Goal: Check status: Check status

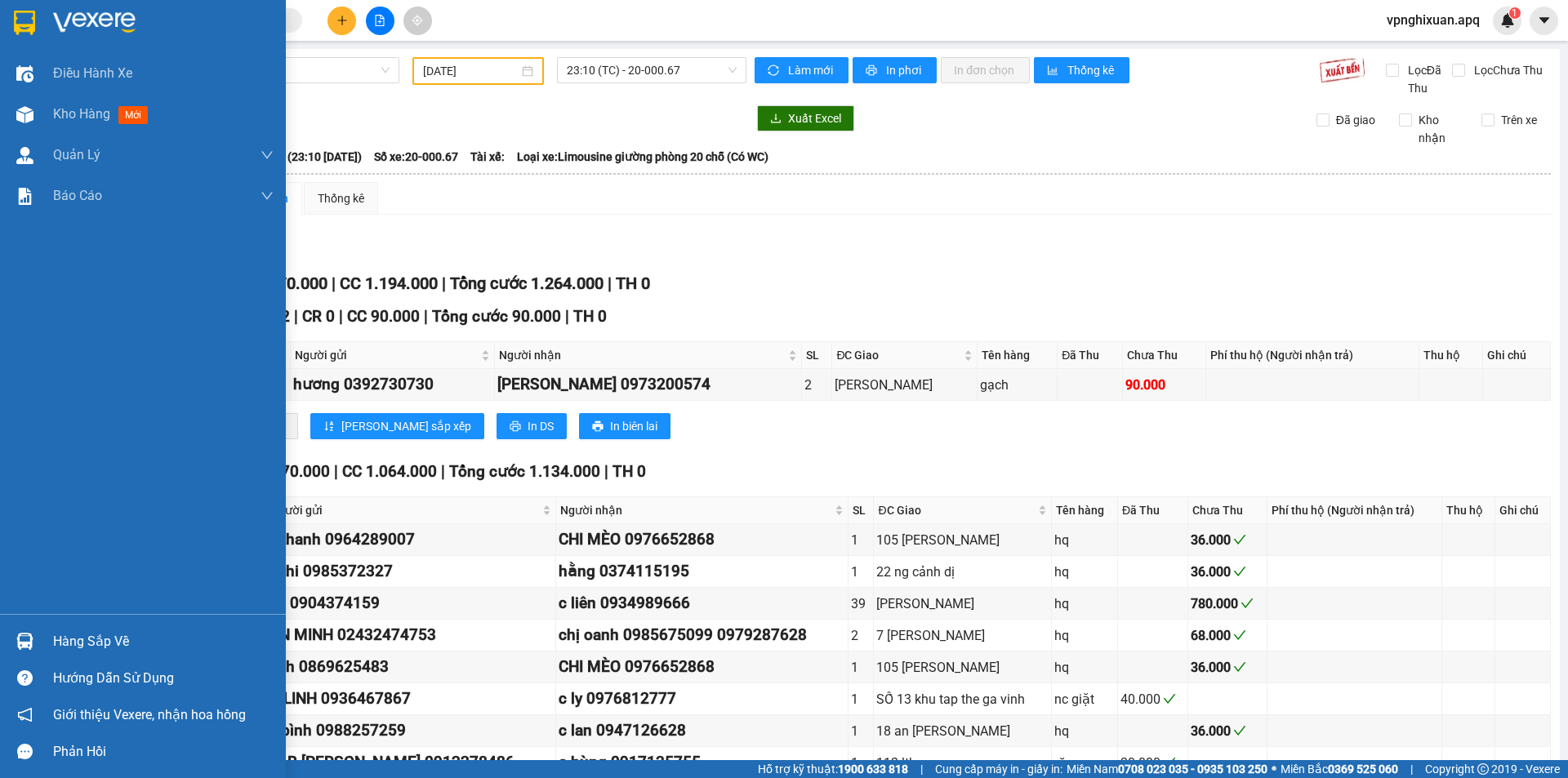
click at [48, 640] on div "Hàng sắp về" at bounding box center [142, 641] width 285 height 36
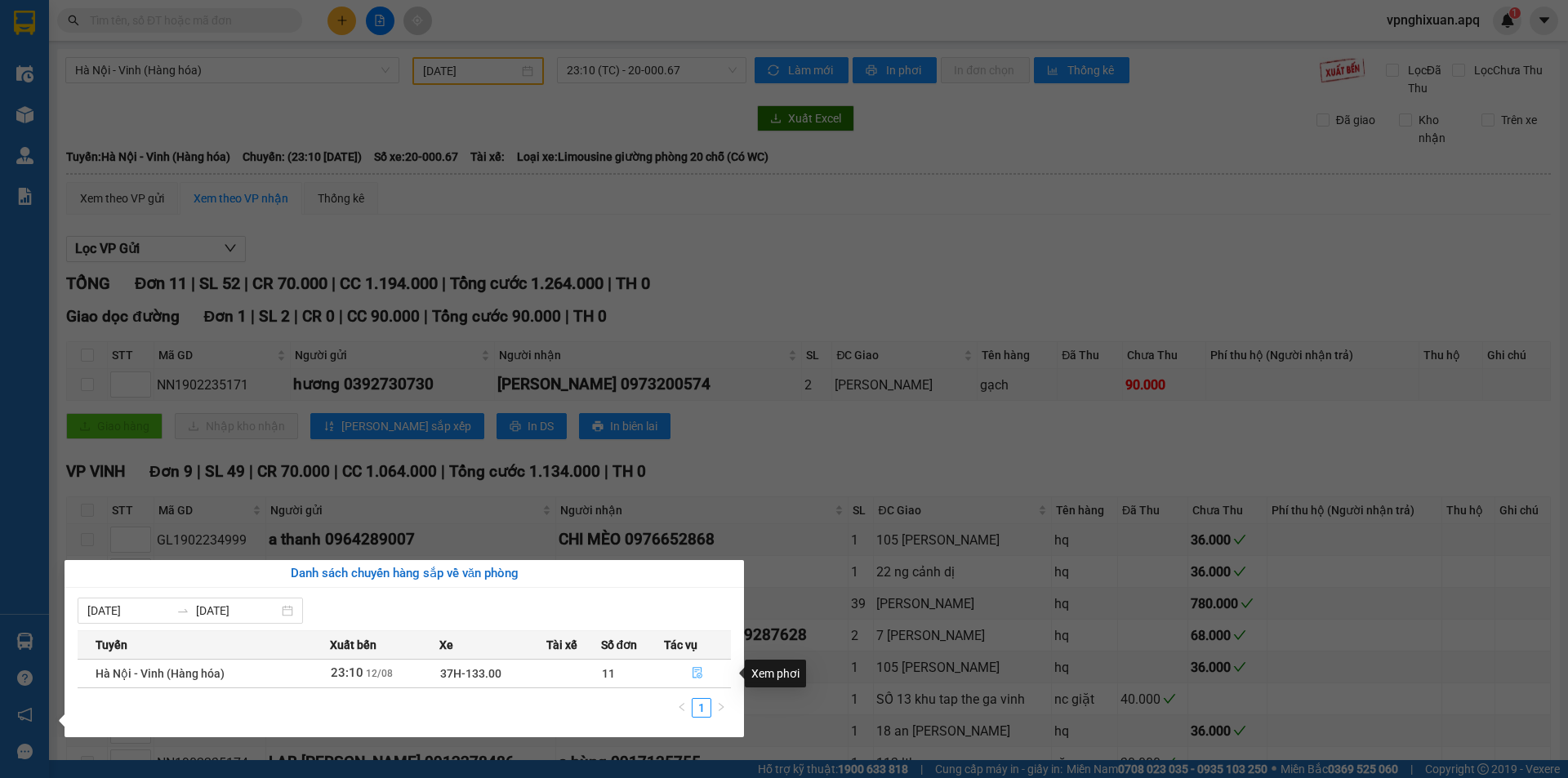
click at [700, 671] on icon "file-done" at bounding box center [698, 673] width 11 height 11
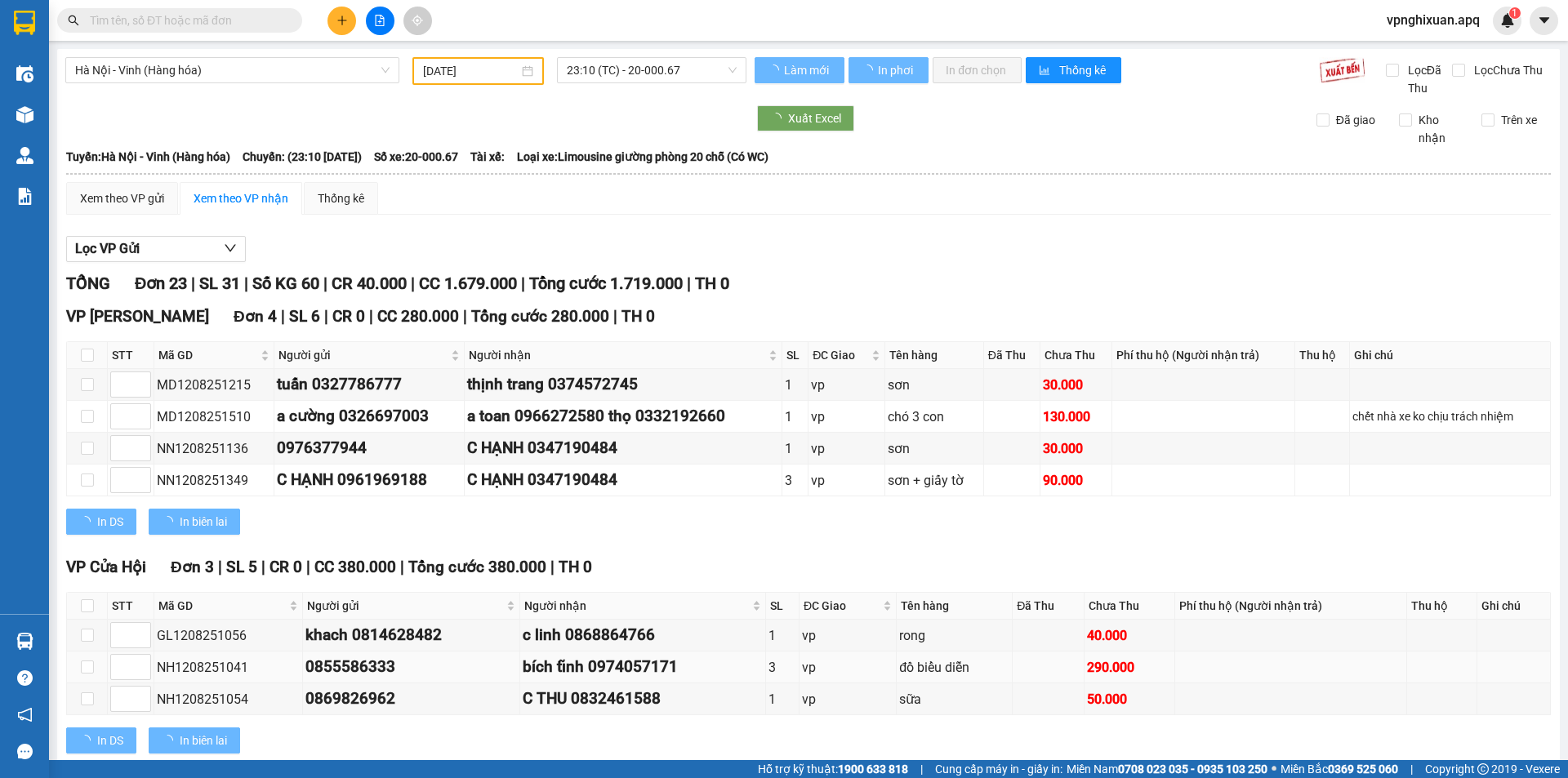
type input "[DATE]"
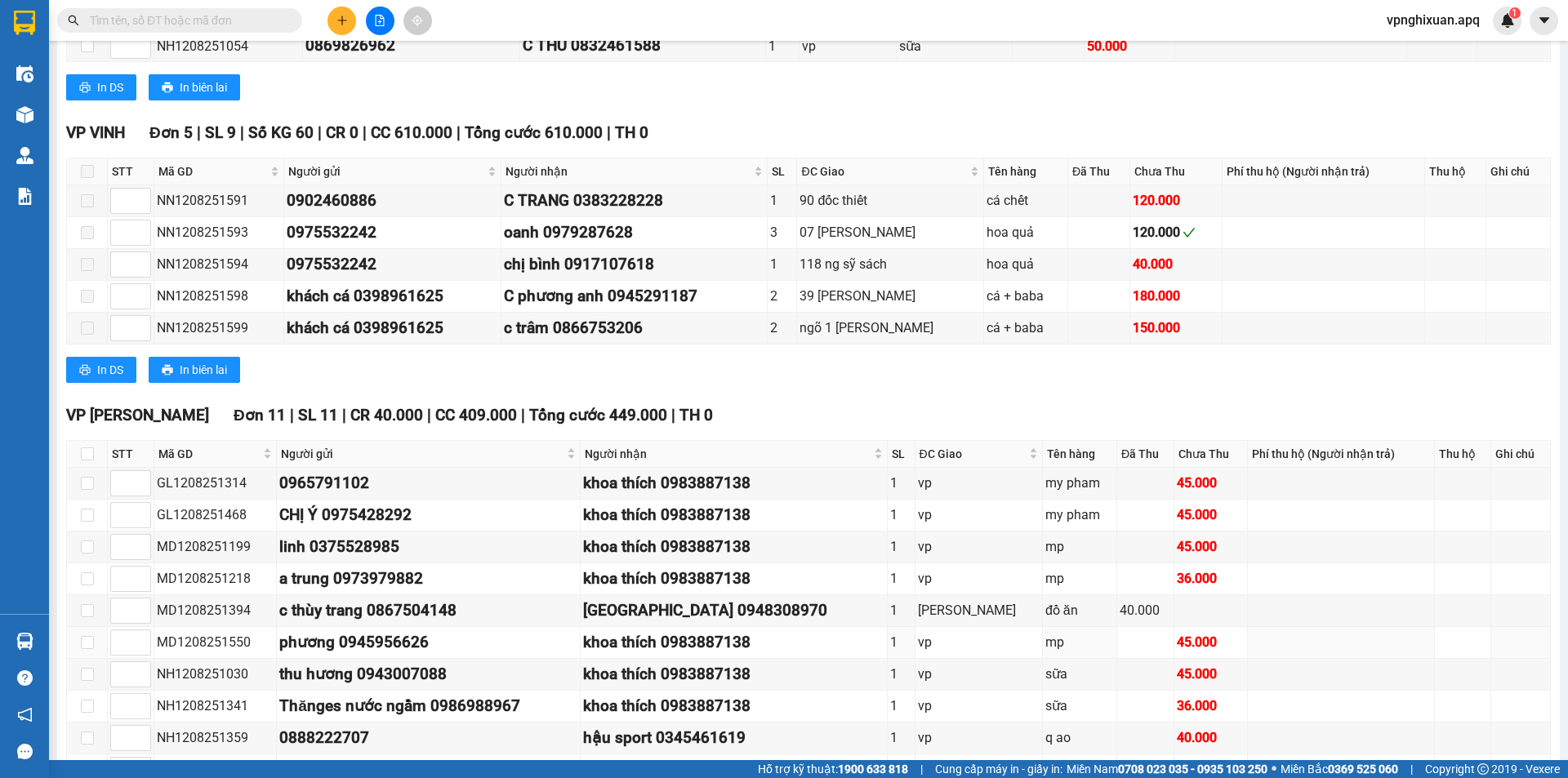
scroll to position [795, 0]
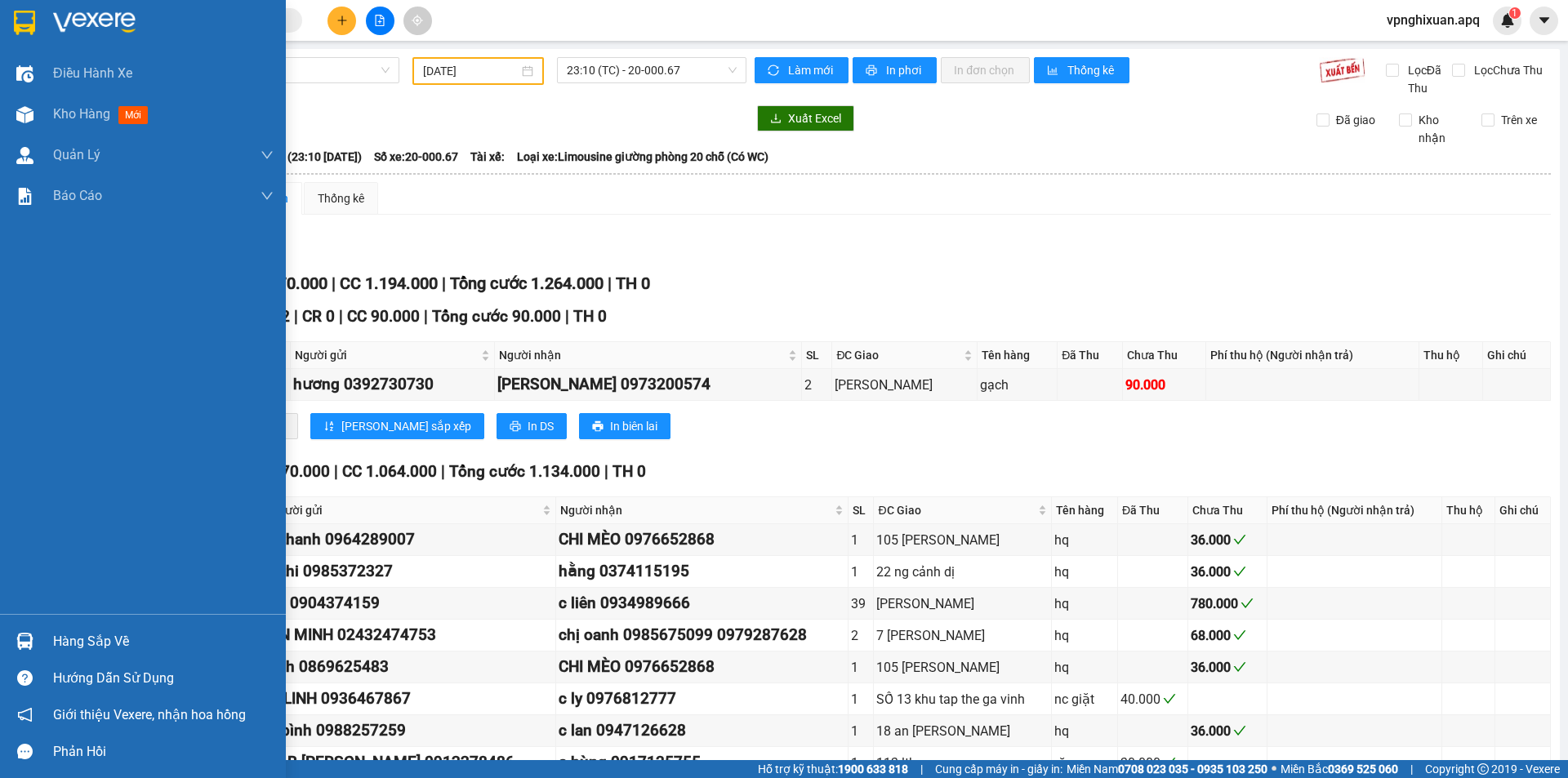
click at [32, 637] on img at bounding box center [25, 641] width 17 height 17
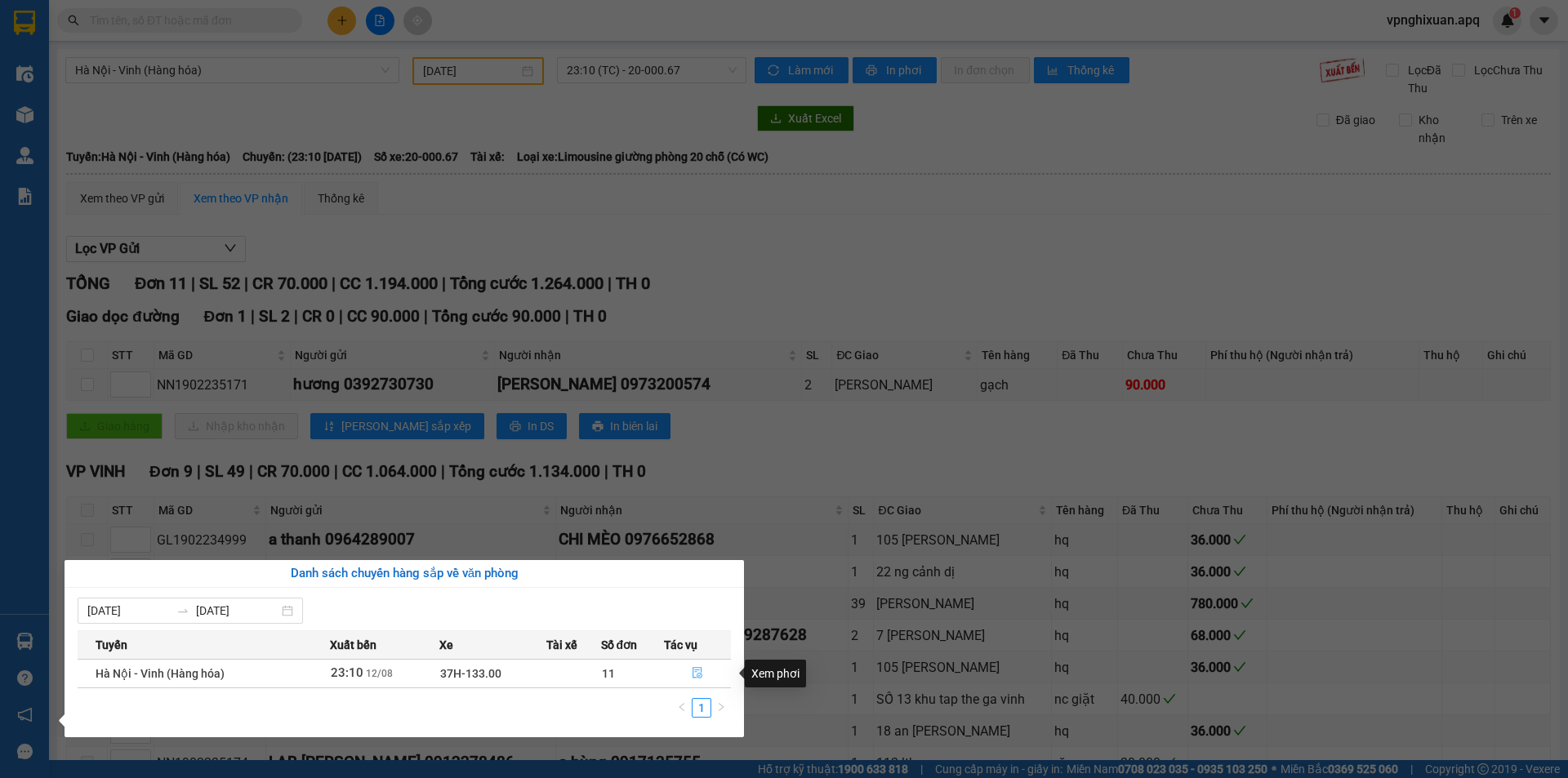
click at [700, 670] on icon "file-done" at bounding box center [698, 673] width 11 height 11
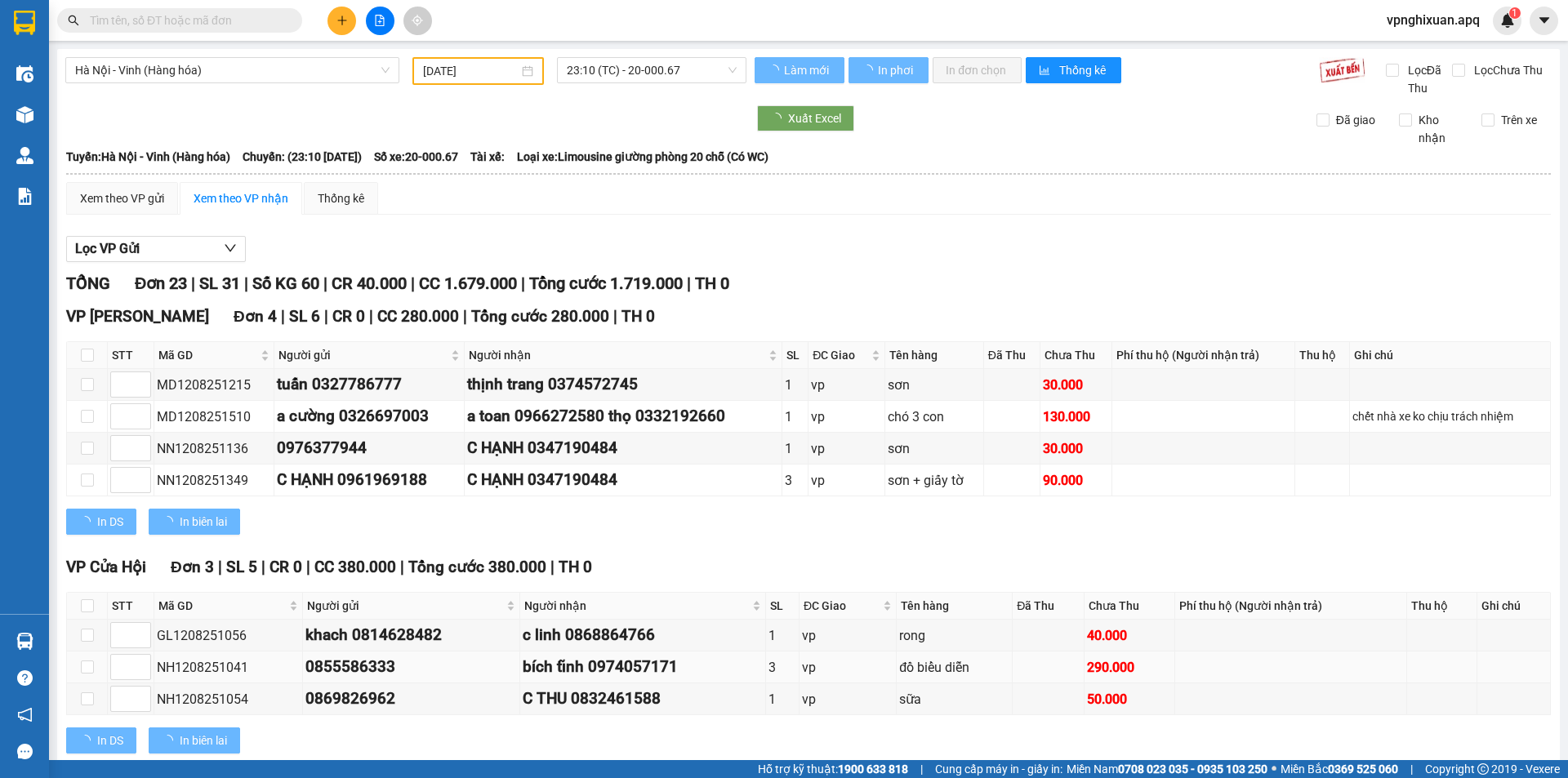
type input "[DATE]"
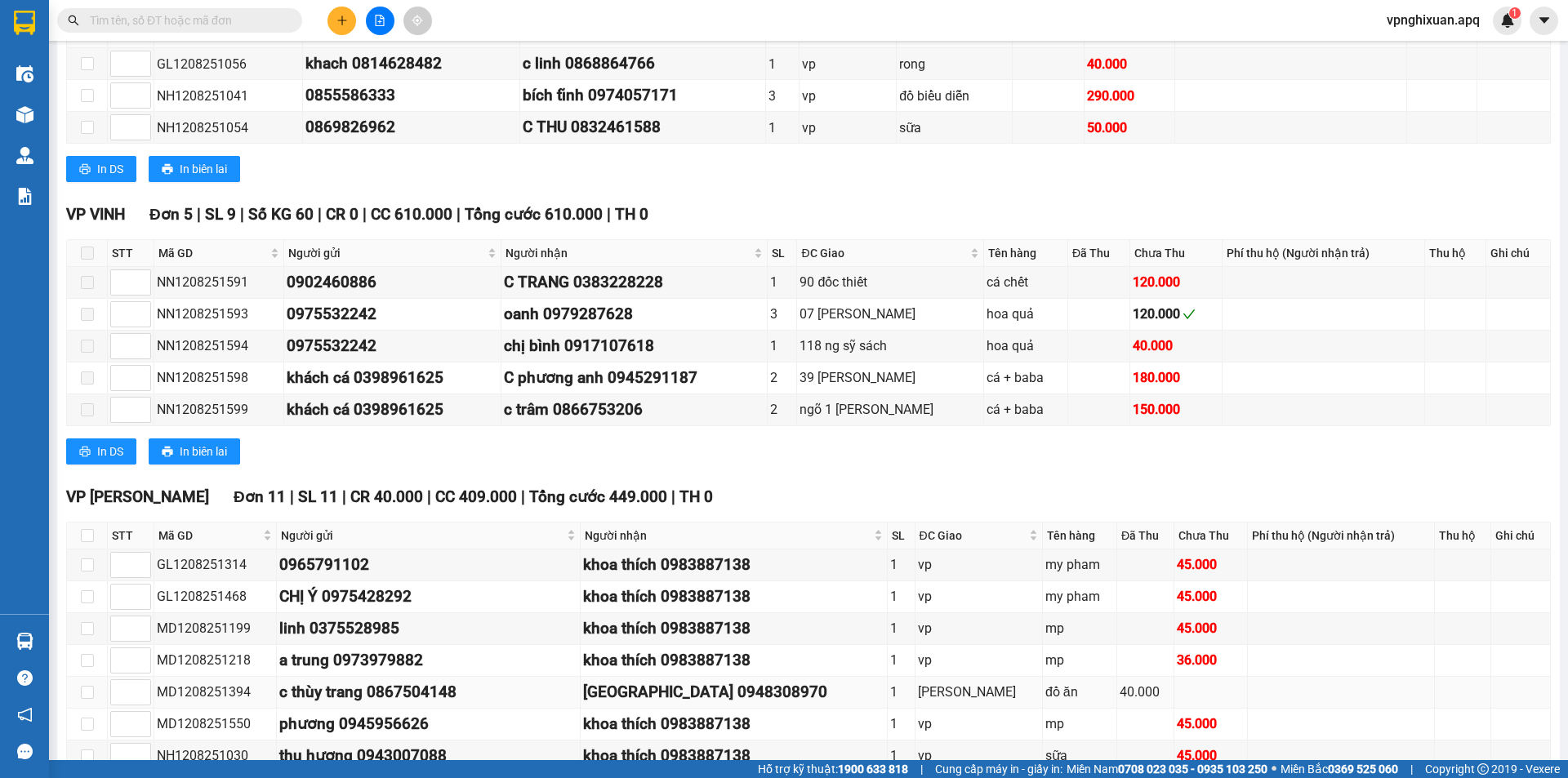
scroll to position [795, 0]
